Goal: Information Seeking & Learning: Learn about a topic

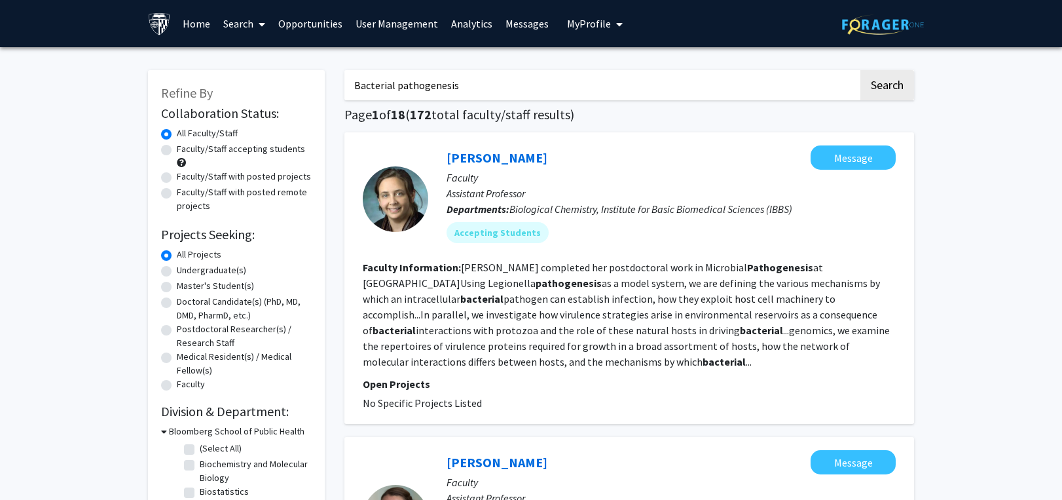
drag, startPoint x: 466, startPoint y: 80, endPoint x: 295, endPoint y: 94, distance: 172.1
paste input "large language model"
type input "large language model"
click at [882, 75] on button "Search" at bounding box center [888, 85] width 54 height 30
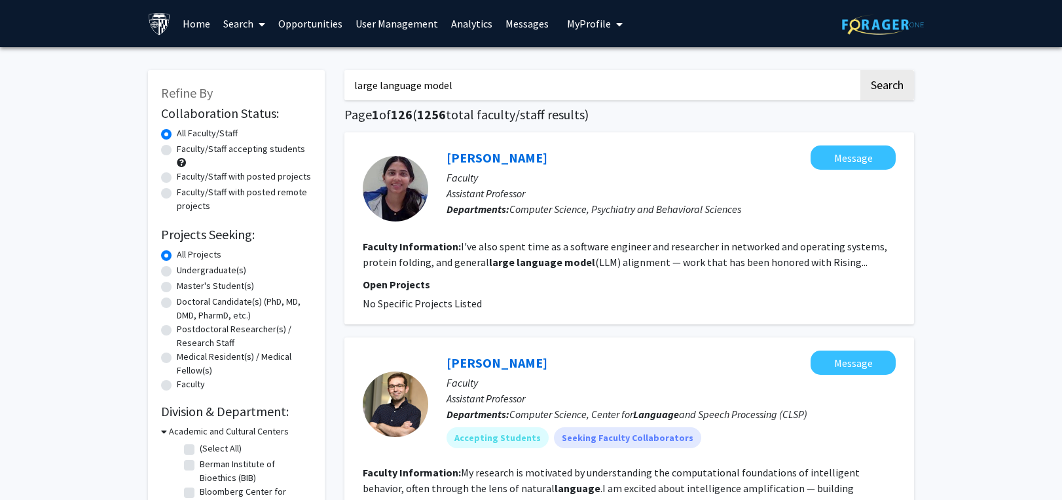
click at [229, 159] on div "Faculty/Staff accepting students" at bounding box center [236, 156] width 151 height 28
click at [177, 151] on label "Faculty/Staff accepting students" at bounding box center [241, 149] width 128 height 14
click at [177, 151] on input "Faculty/Staff accepting students" at bounding box center [181, 146] width 9 height 9
radio input "true"
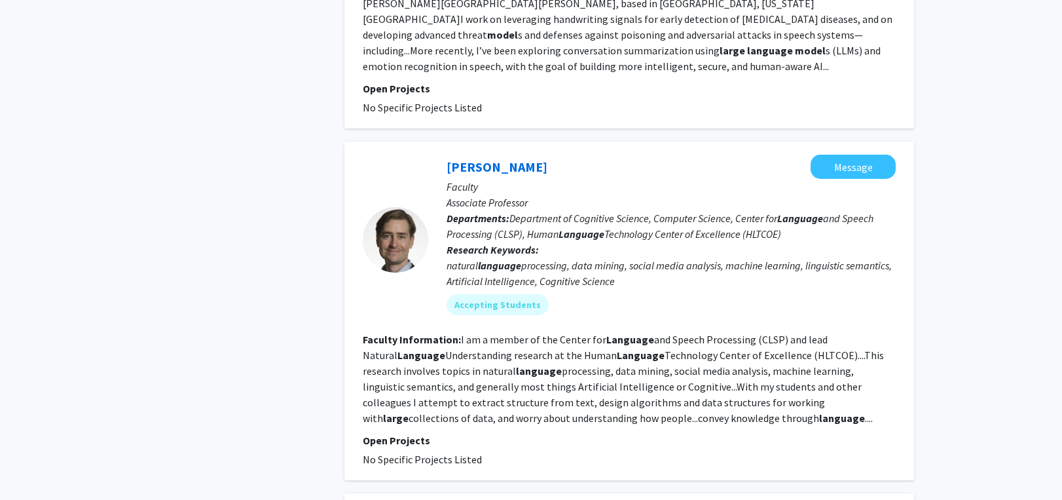
scroll to position [1310, 0]
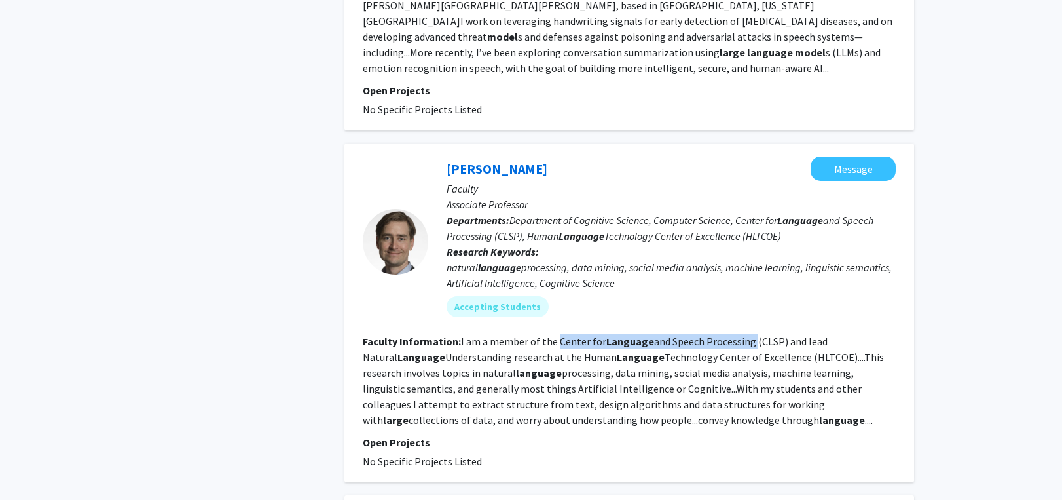
drag, startPoint x: 554, startPoint y: 338, endPoint x: 747, endPoint y: 332, distance: 193.3
click at [747, 332] on fg-search-faculty "Ben Van Durme Message Faculty Associate Professor Departments: Department of Co…" at bounding box center [629, 313] width 533 height 312
copy fg-read-more "Center for Language and Speech Processing"
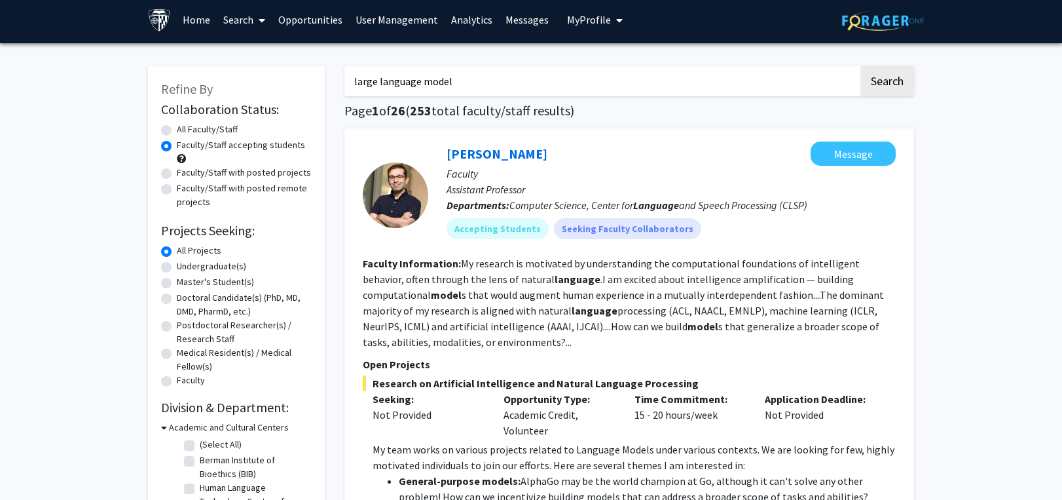
scroll to position [0, 0]
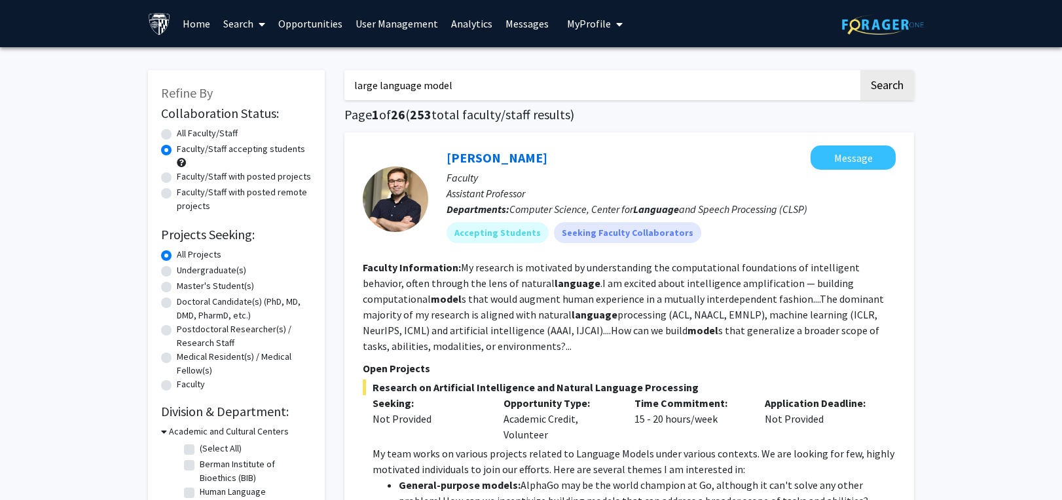
drag, startPoint x: 200, startPoint y: 84, endPoint x: 113, endPoint y: 79, distance: 87.3
paste input "Malawi"
type input "Malawi"
click at [893, 89] on button "Search" at bounding box center [888, 85] width 54 height 30
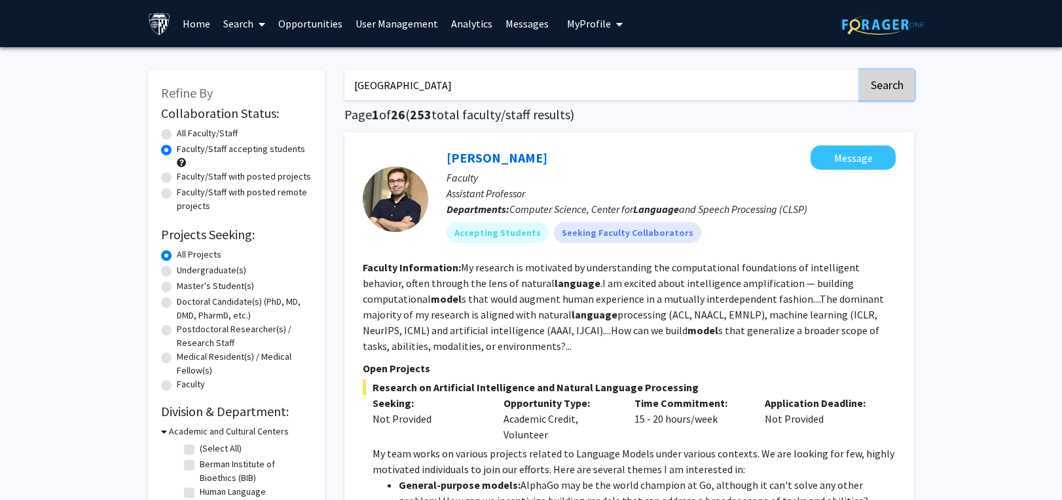
radio input "true"
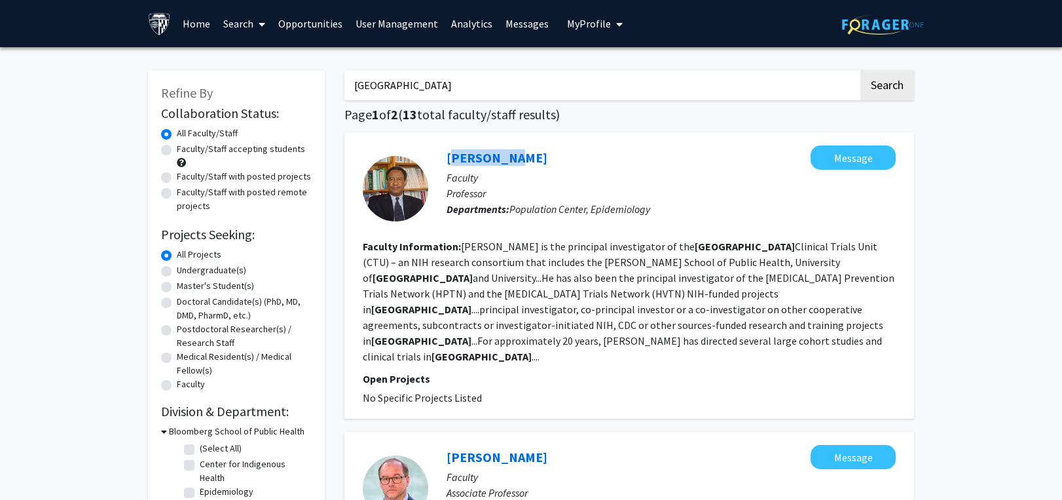
drag, startPoint x: 444, startPoint y: 144, endPoint x: 515, endPoint y: 144, distance: 71.4
click at [515, 144] on div "Taha Taha Message Faculty Professor Departments: Population Center, Epidemiolog…" at bounding box center [629, 275] width 570 height 286
copy link "Taha Taha"
drag, startPoint x: 422, startPoint y: 84, endPoint x: 302, endPoint y: 84, distance: 119.9
